Goal: Task Accomplishment & Management: Use online tool/utility

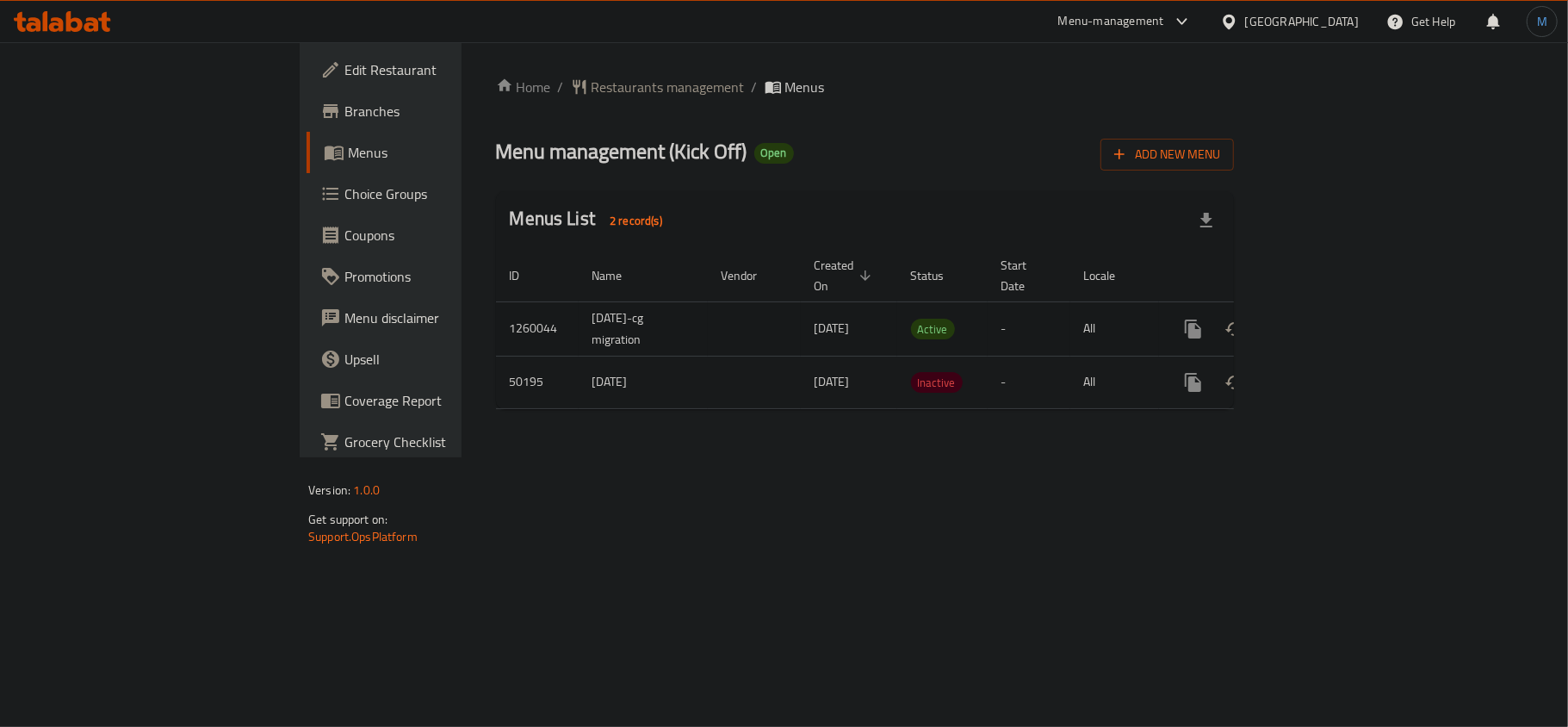
click at [1327, 319] on icon "enhanced table" at bounding box center [1317, 329] width 20 height 20
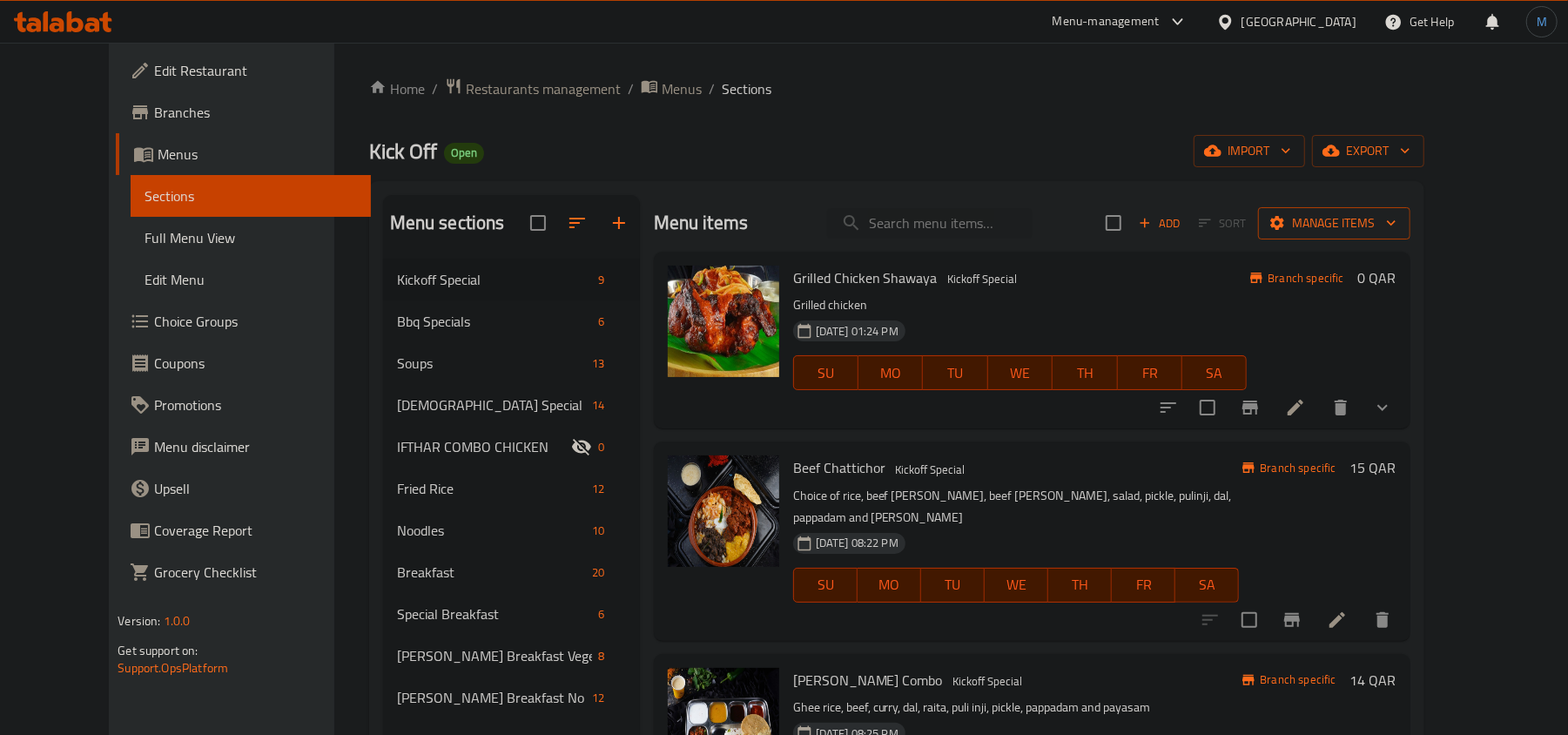
click at [1396, 231] on span "Manage items" at bounding box center [1334, 223] width 125 height 21
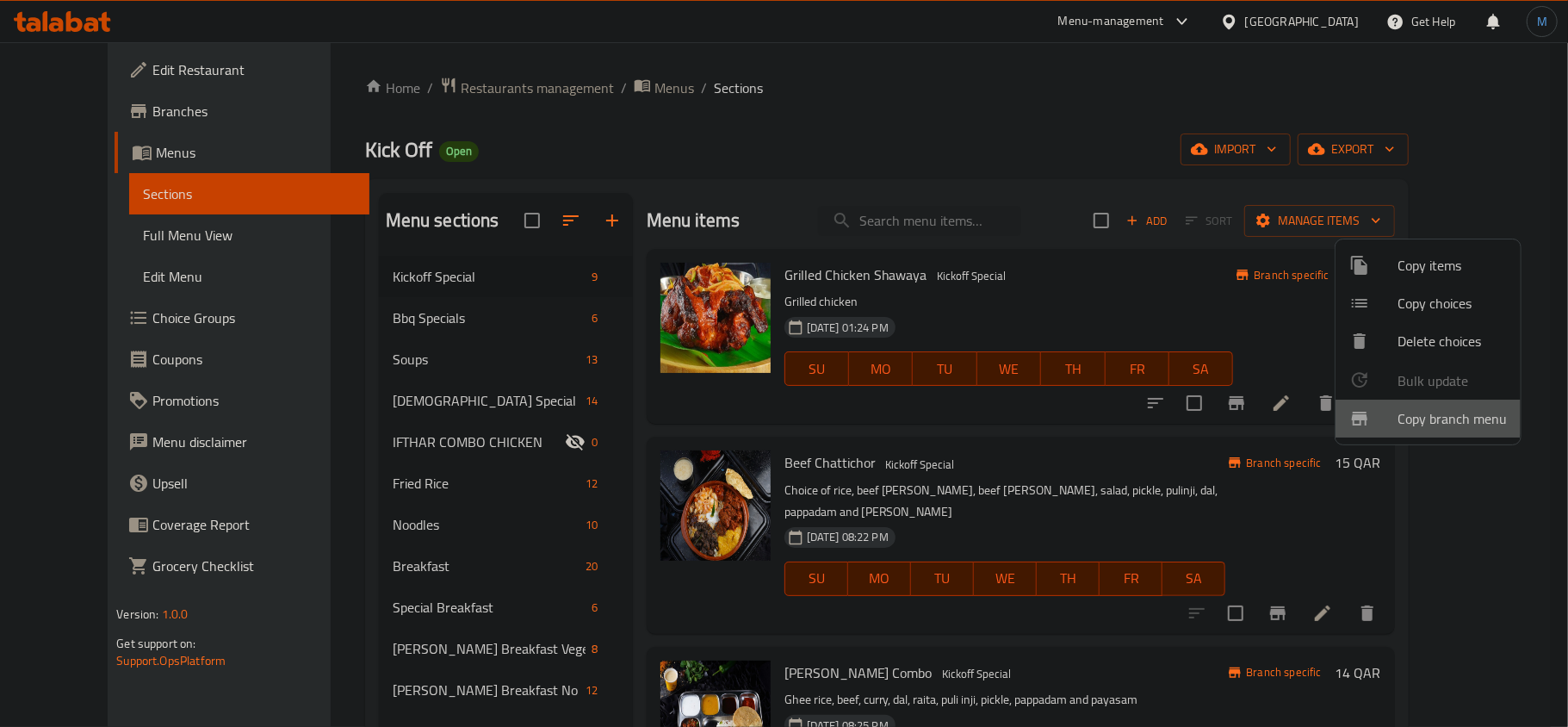
click at [1426, 416] on span "Copy branch menu" at bounding box center [1451, 418] width 109 height 20
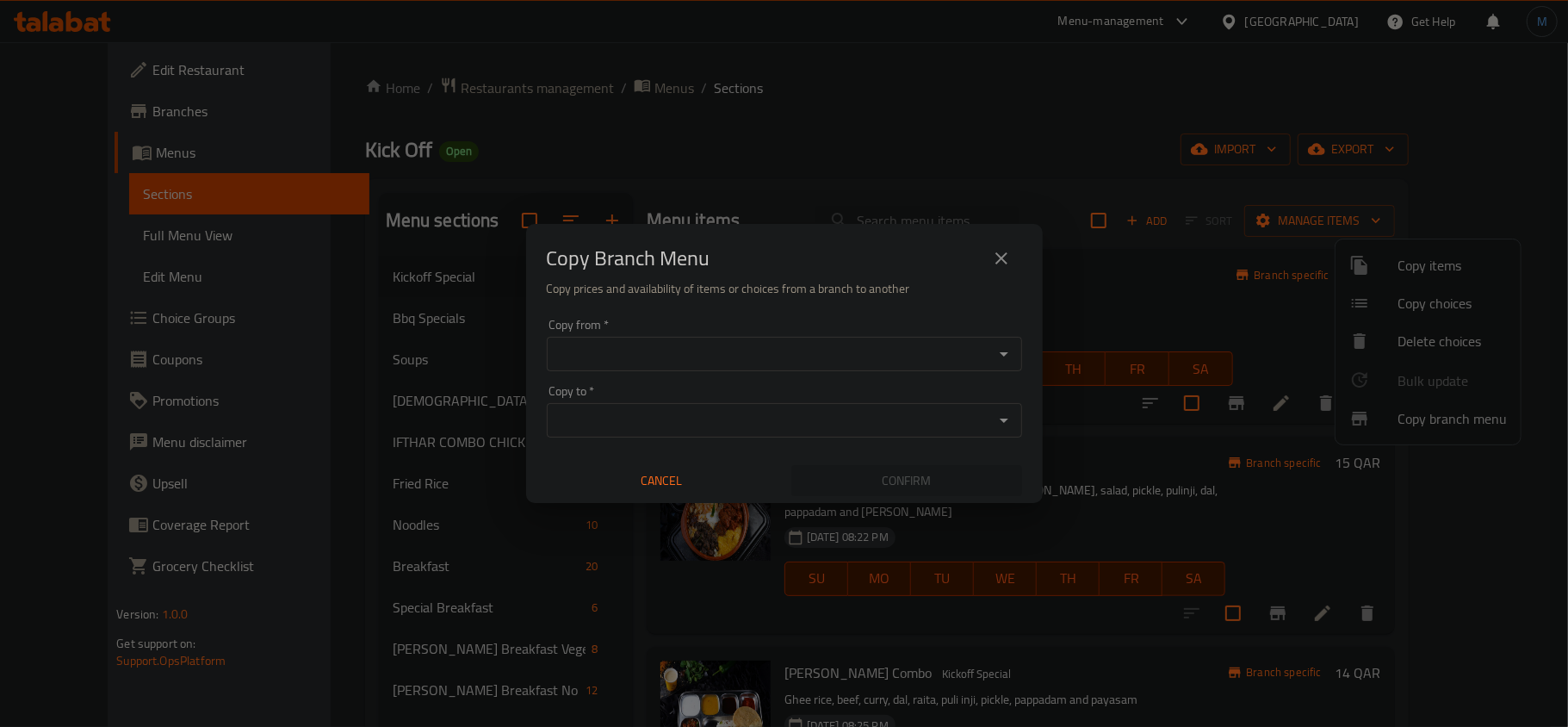
click at [778, 338] on div "Copy from *" at bounding box center [784, 353] width 475 height 34
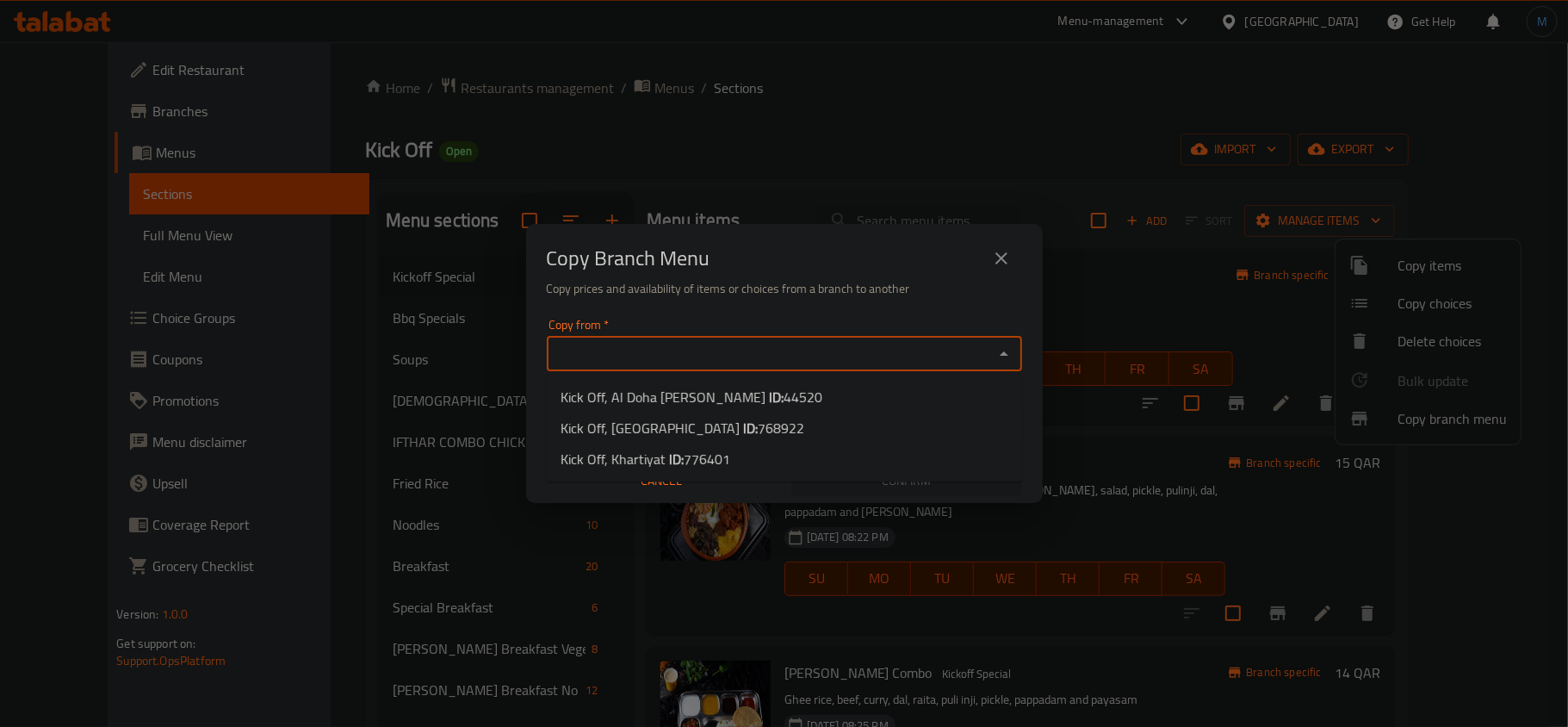
click at [773, 360] on input "Copy from   *" at bounding box center [769, 354] width 437 height 24
click at [779, 398] on li "Kick Off, Al Doha Al Jadeeda ID: 44520" at bounding box center [784, 397] width 475 height 31
type input "Kick Off, Al Doha [PERSON_NAME]"
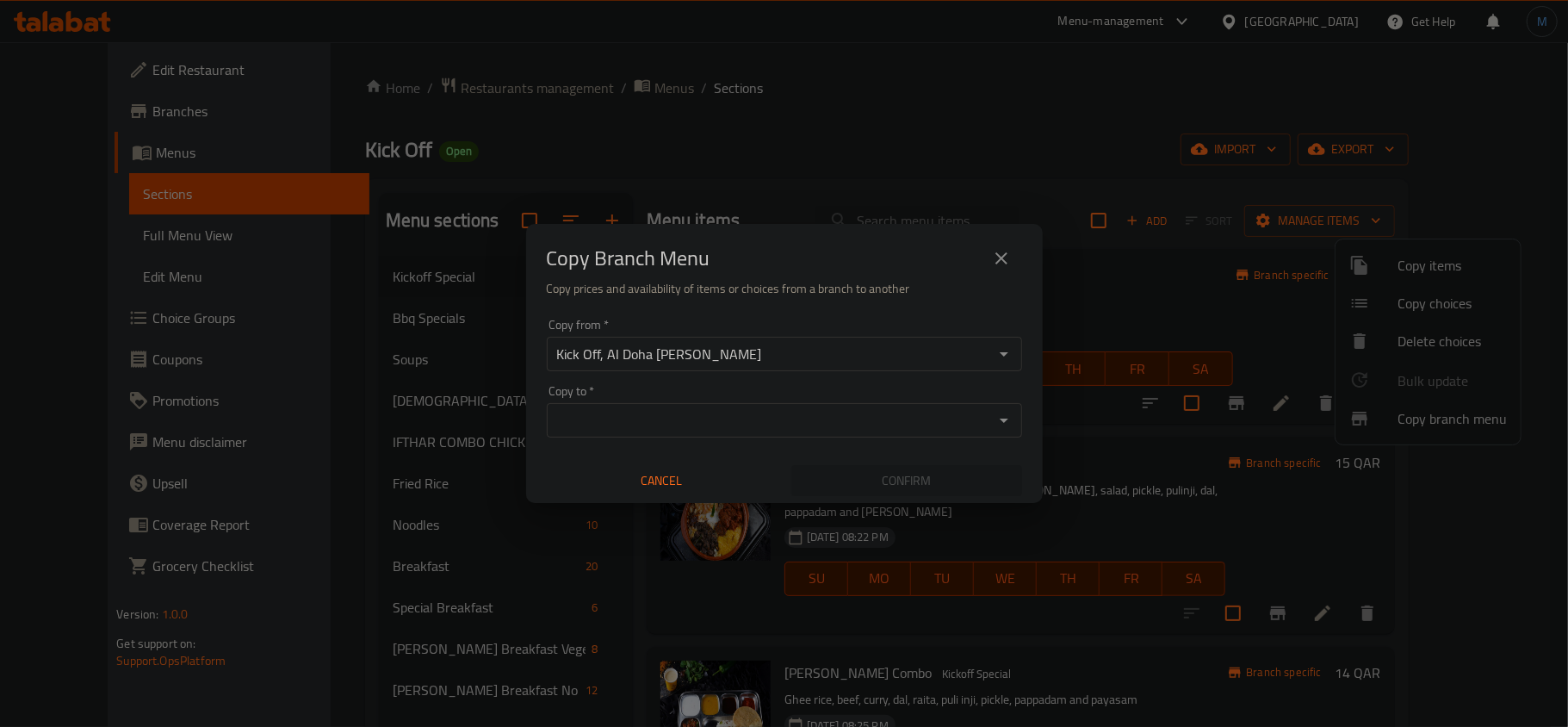
click at [714, 434] on div "Copy to *" at bounding box center [784, 419] width 475 height 34
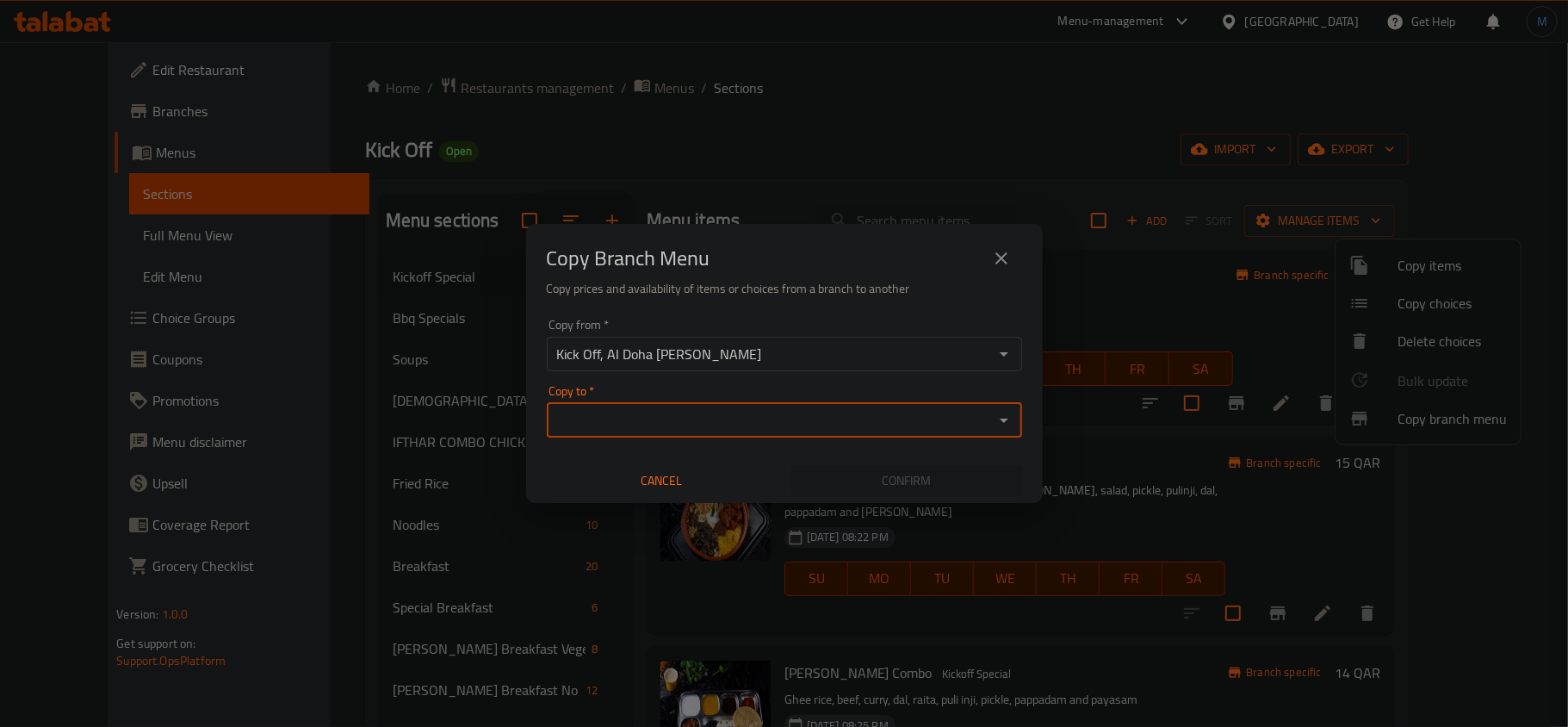
click at [767, 425] on input "Copy to   *" at bounding box center [769, 420] width 437 height 24
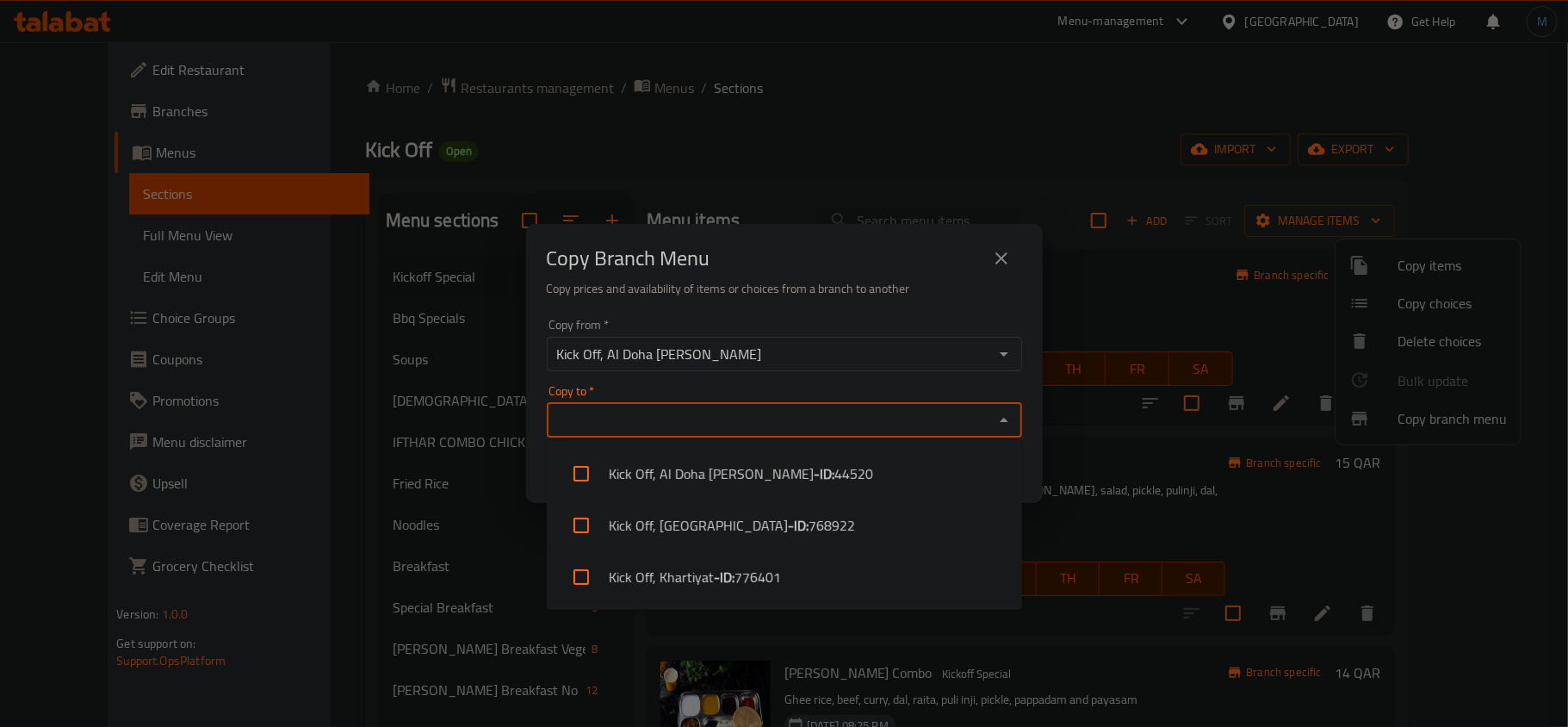
click at [762, 586] on span "776401" at bounding box center [757, 576] width 47 height 20
checkbox input "true"
click at [808, 274] on div "Copy Branch Menu" at bounding box center [784, 258] width 475 height 41
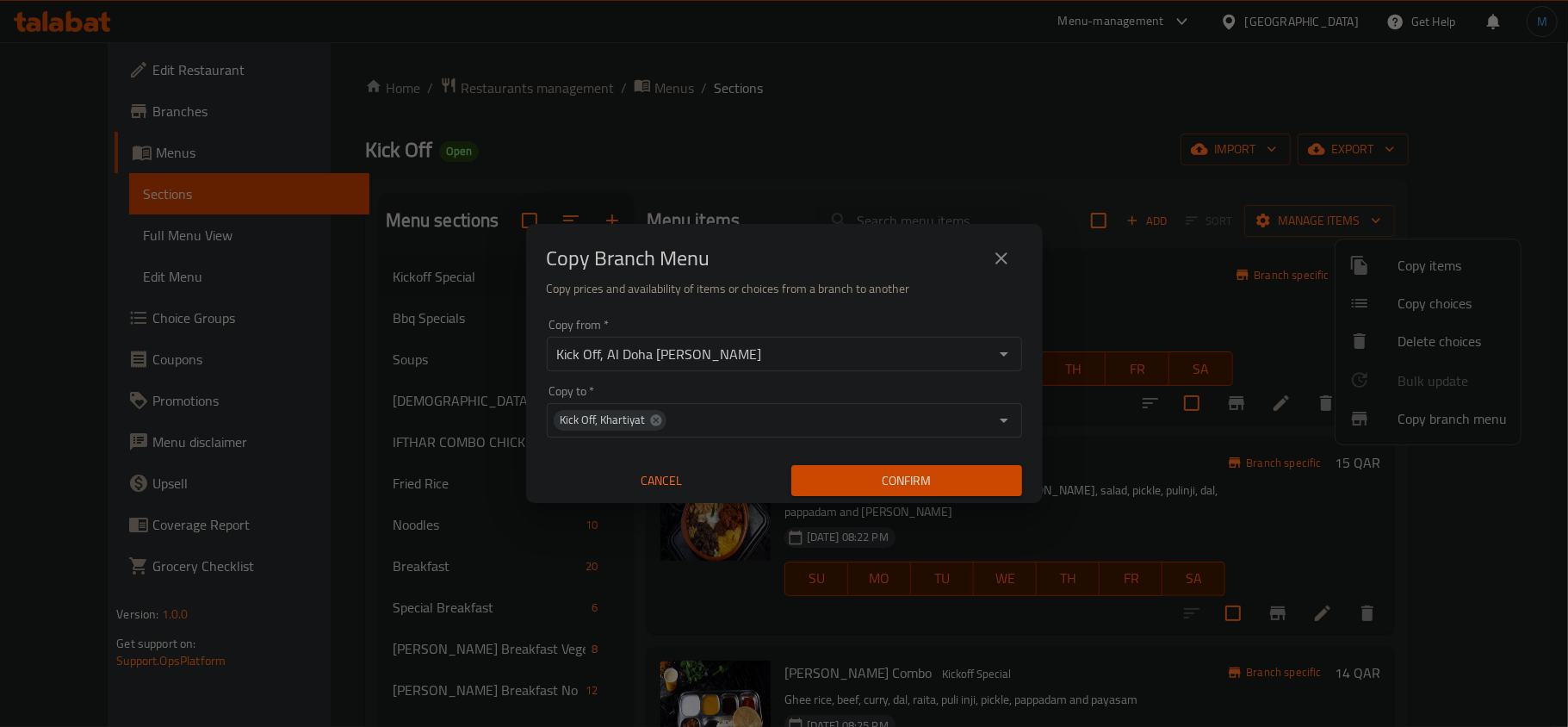
click at [921, 465] on button "Confirm" at bounding box center [906, 481] width 231 height 32
